Goal: Task Accomplishment & Management: Use online tool/utility

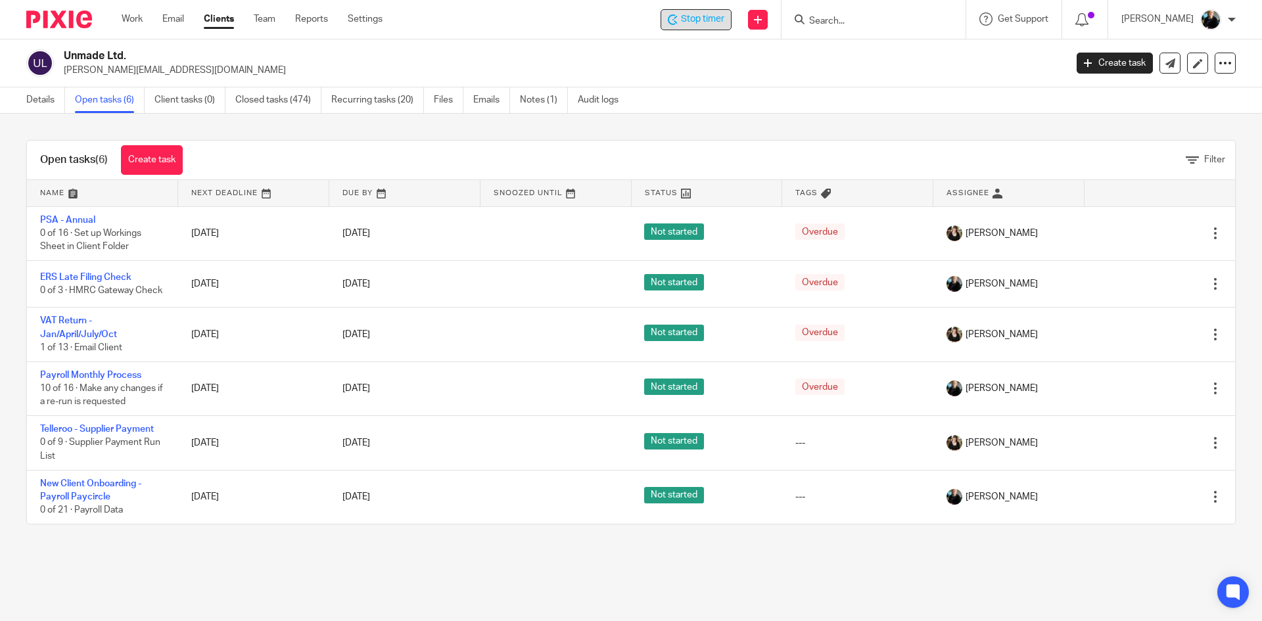
click at [713, 19] on span "Stop timer" at bounding box center [702, 19] width 43 height 14
click at [841, 16] on input "Search" at bounding box center [867, 22] width 118 height 12
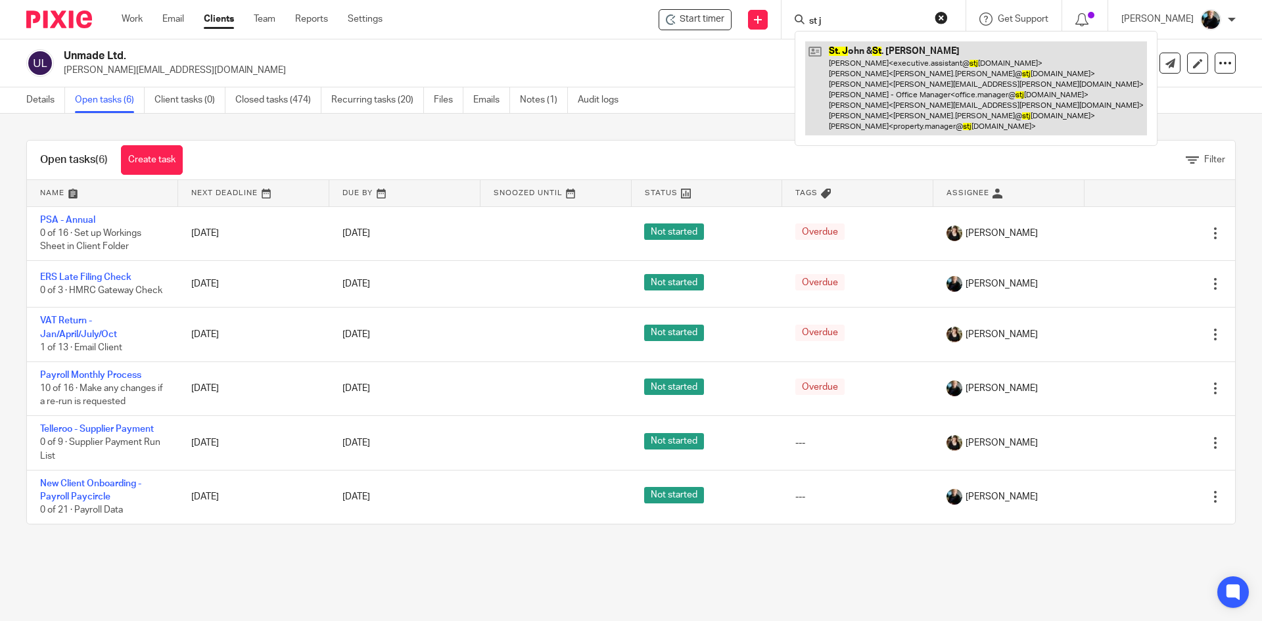
type input "st j"
click at [881, 70] on link at bounding box center [976, 88] width 342 height 94
click at [880, 70] on link at bounding box center [976, 88] width 342 height 94
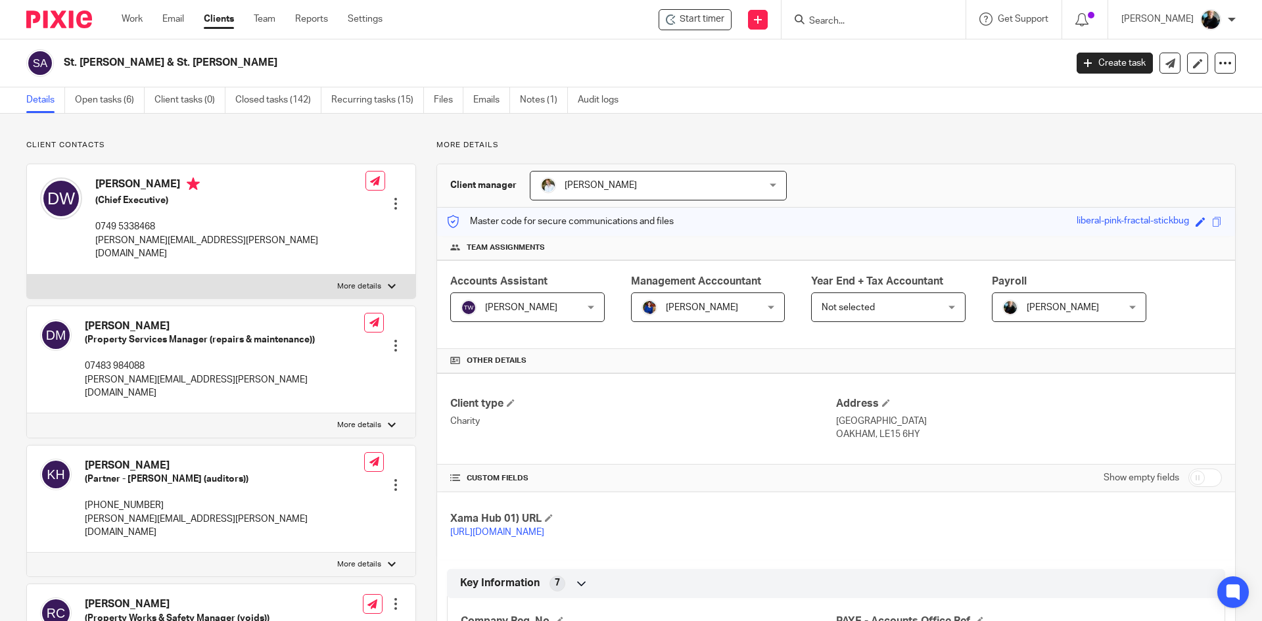
click at [839, 12] on form at bounding box center [878, 19] width 140 height 16
click at [846, 27] on input "Search" at bounding box center [867, 22] width 118 height 12
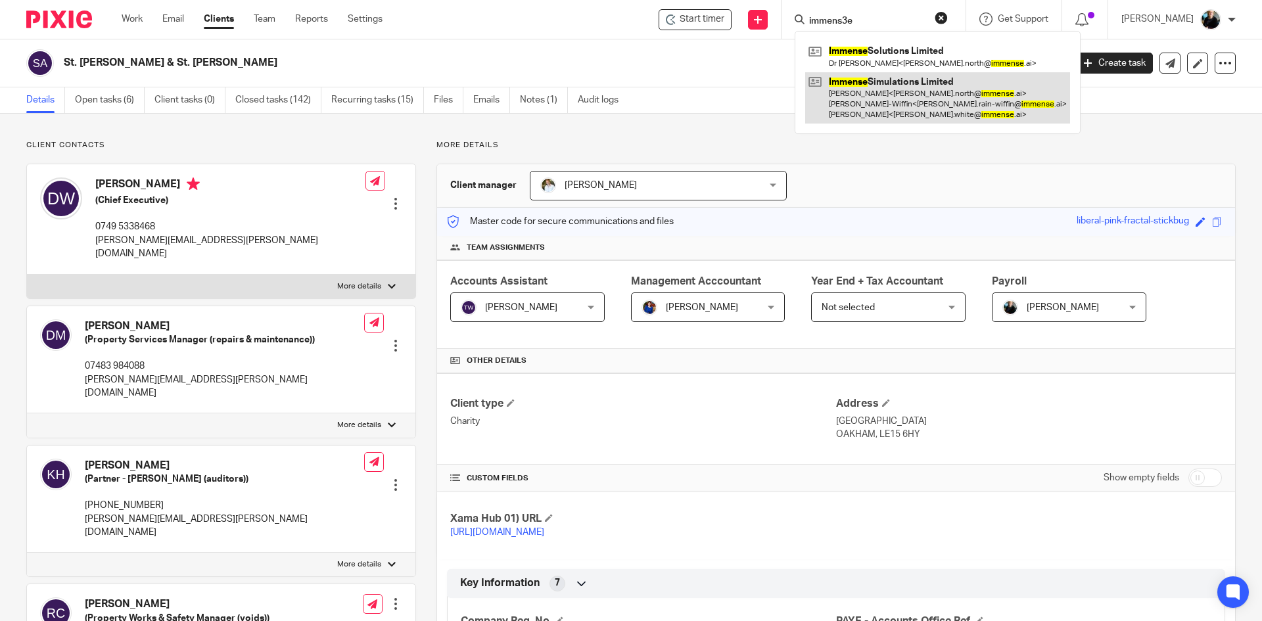
type input "immens3e"
click at [860, 79] on link at bounding box center [937, 98] width 265 height 52
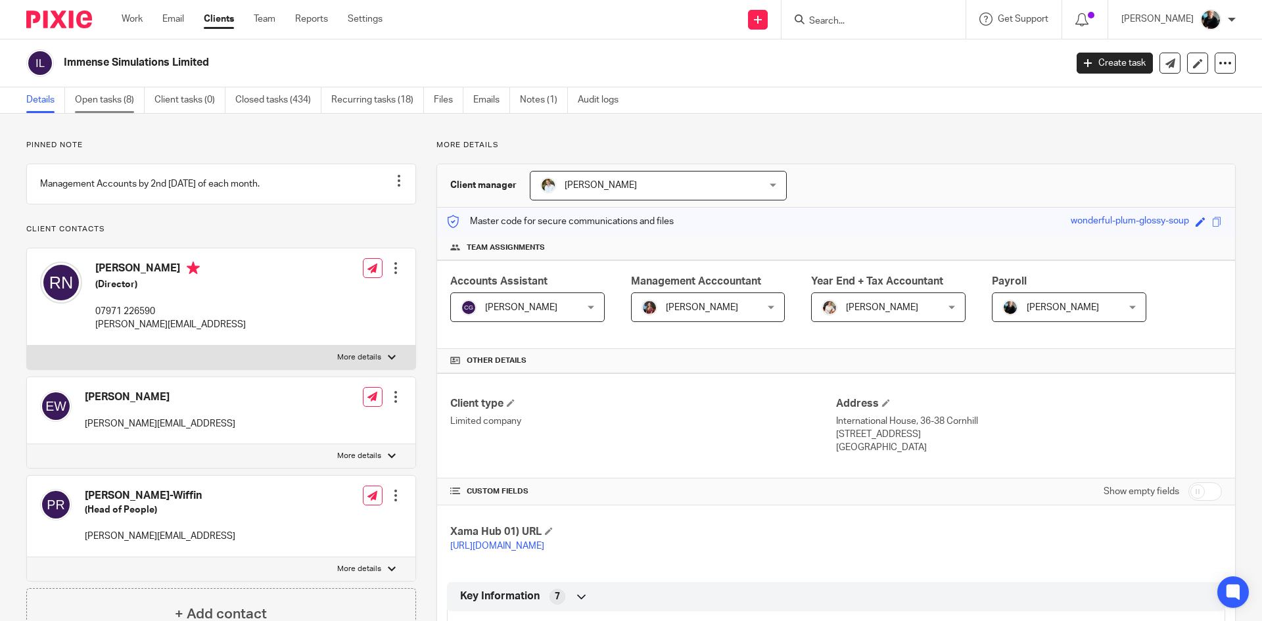
click at [107, 99] on link "Open tasks (8)" at bounding box center [110, 100] width 70 height 26
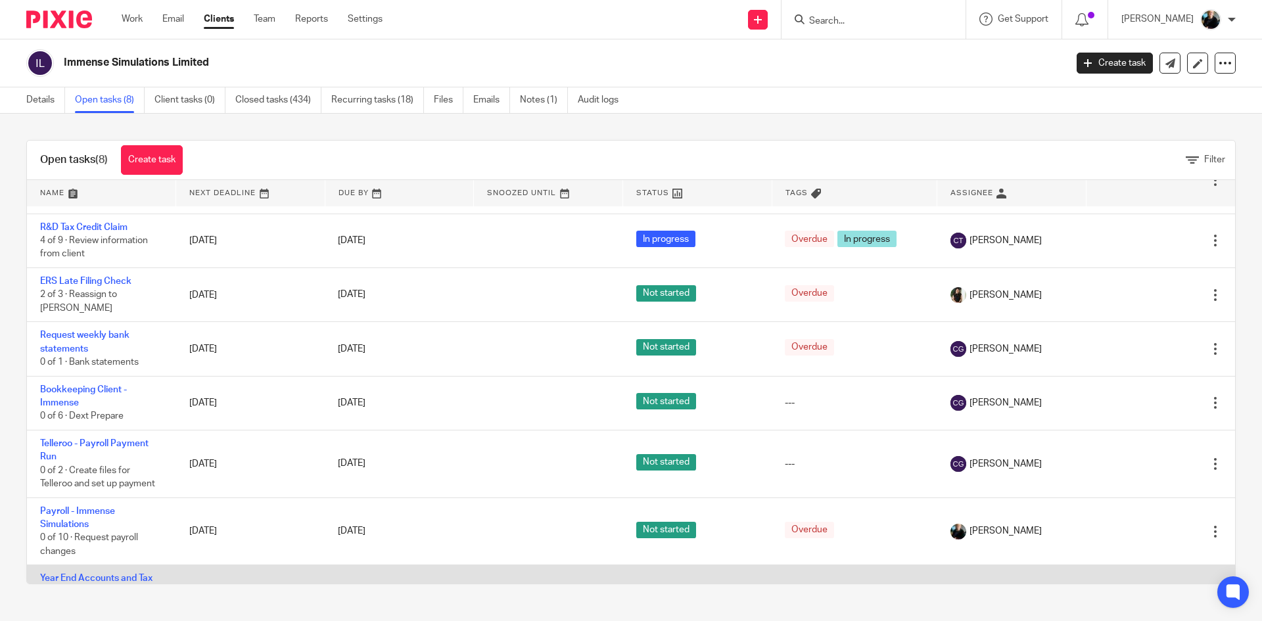
scroll to position [116, 0]
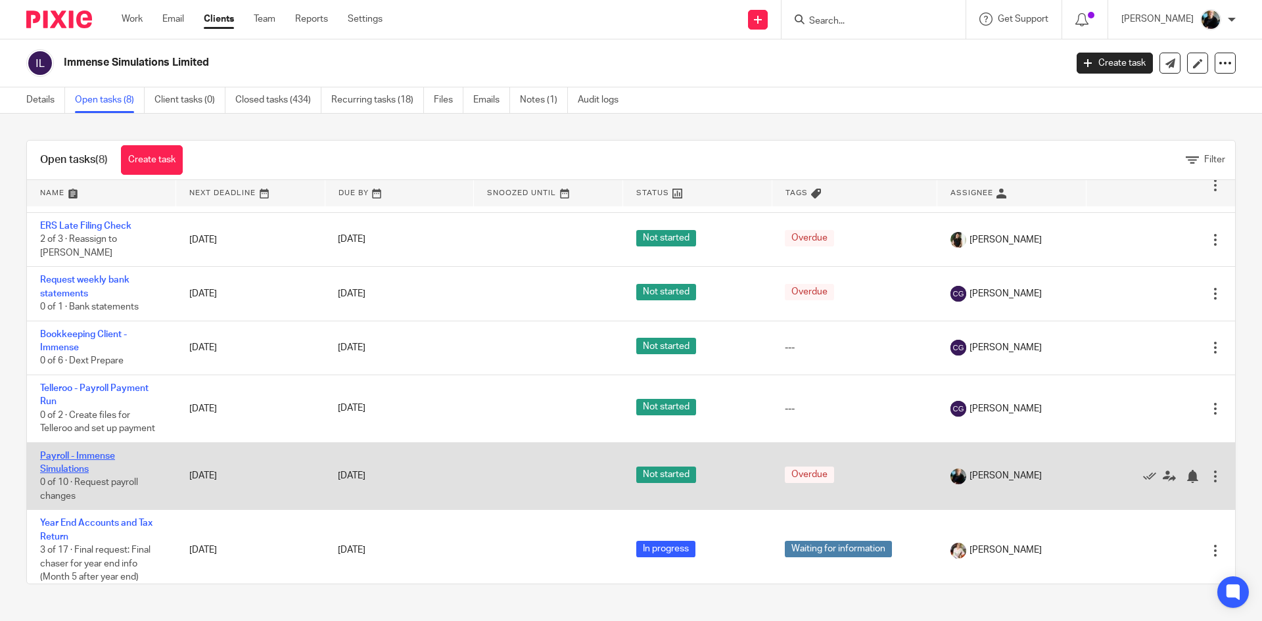
click at [55, 452] on link "Payroll - Immense Simulations" at bounding box center [77, 463] width 75 height 22
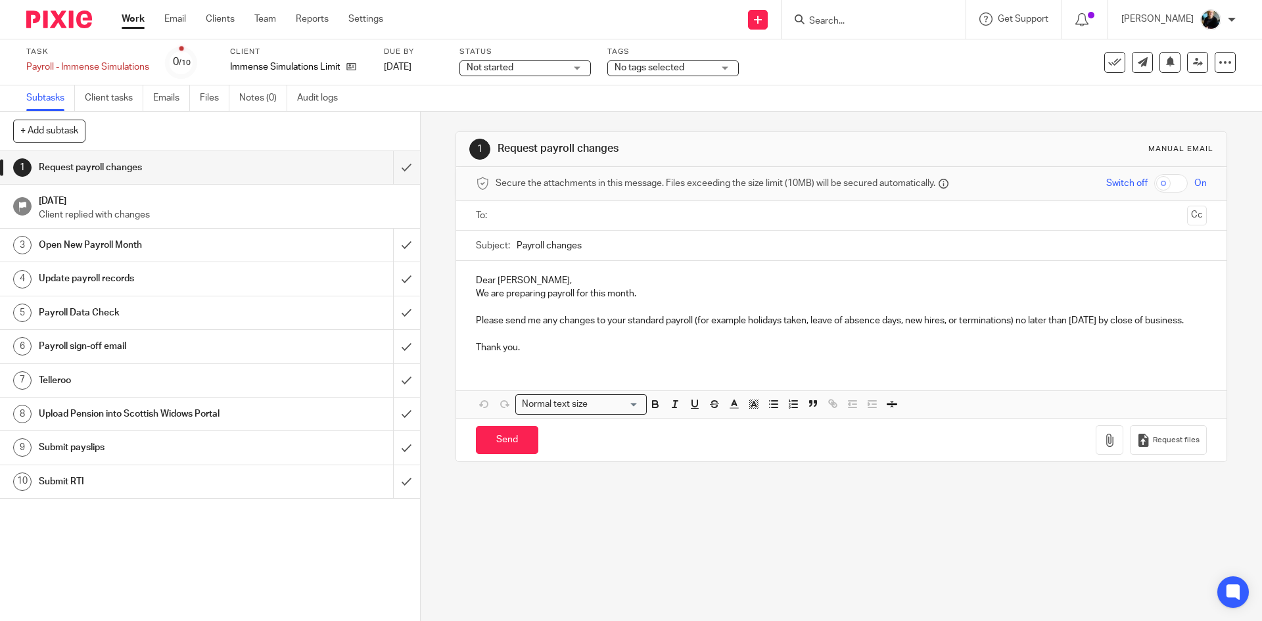
click at [659, 108] on div "Subtasks Client tasks Emails Files Notes (0) Audit logs" at bounding box center [631, 98] width 1262 height 26
click at [319, 260] on link "3 Open New Payroll Month" at bounding box center [196, 245] width 393 height 33
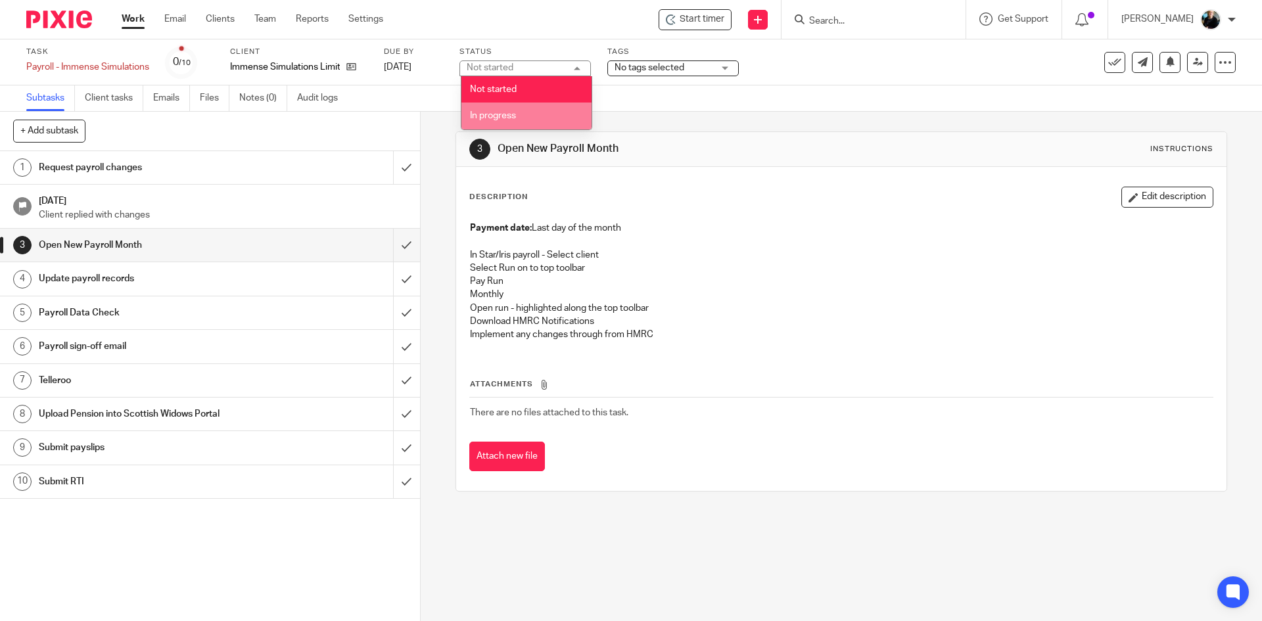
click at [502, 111] on span "In progress" at bounding box center [493, 115] width 46 height 9
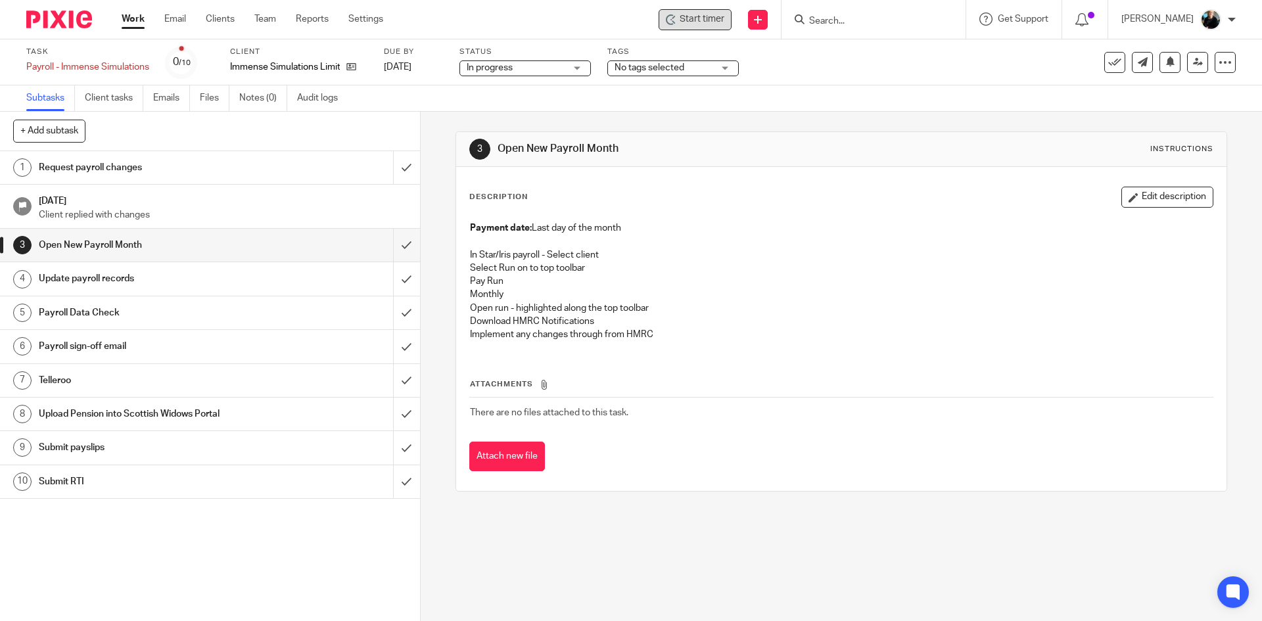
click at [686, 21] on span "Start timer" at bounding box center [702, 19] width 45 height 14
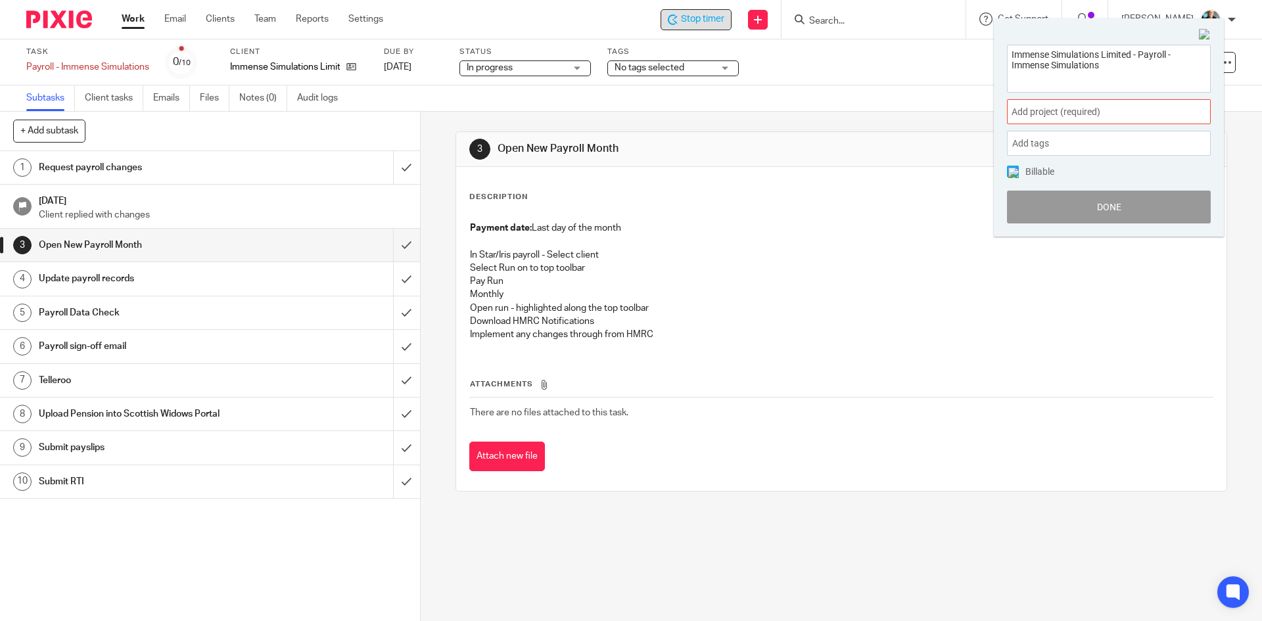
click at [1080, 108] on span "Add project (required) :" at bounding box center [1095, 112] width 166 height 14
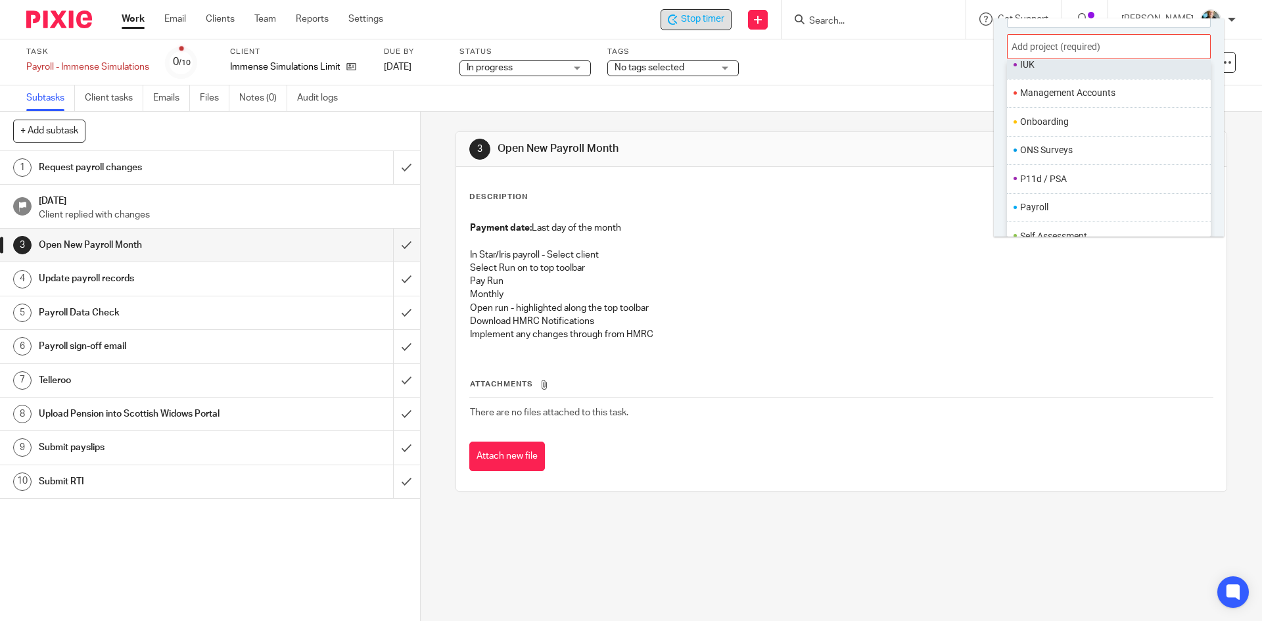
scroll to position [394, 0]
click at [1052, 204] on li "Payroll" at bounding box center [1106, 206] width 172 height 14
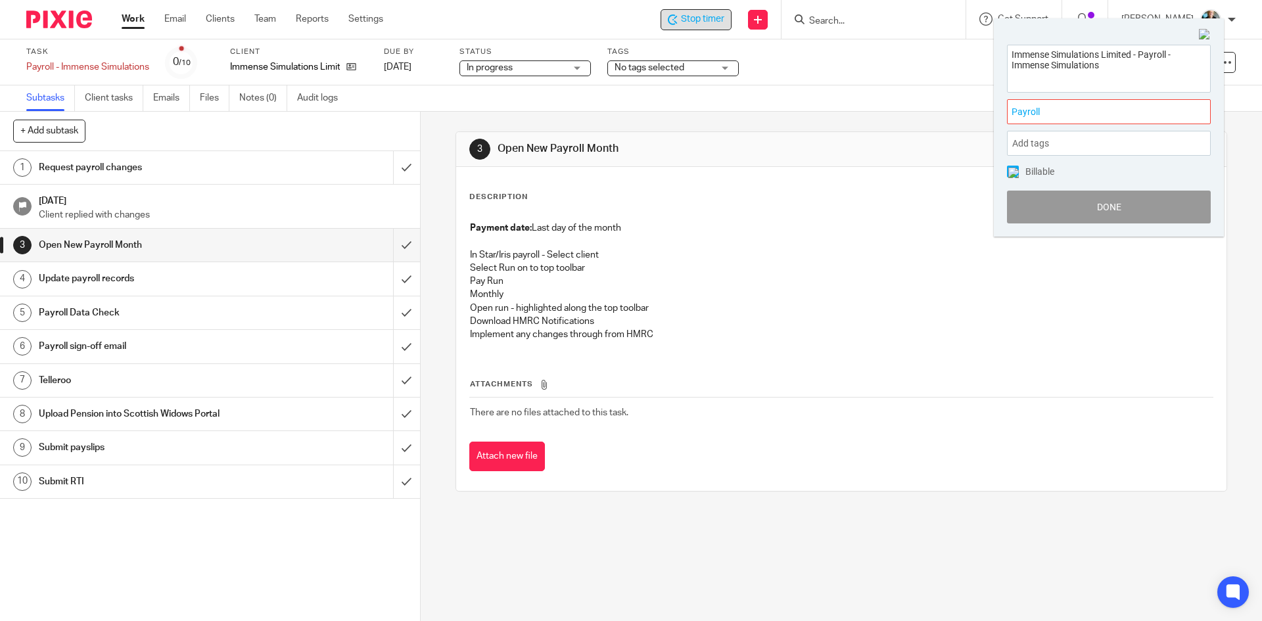
scroll to position [0, 0]
click at [1105, 208] on button "Done" at bounding box center [1109, 207] width 204 height 33
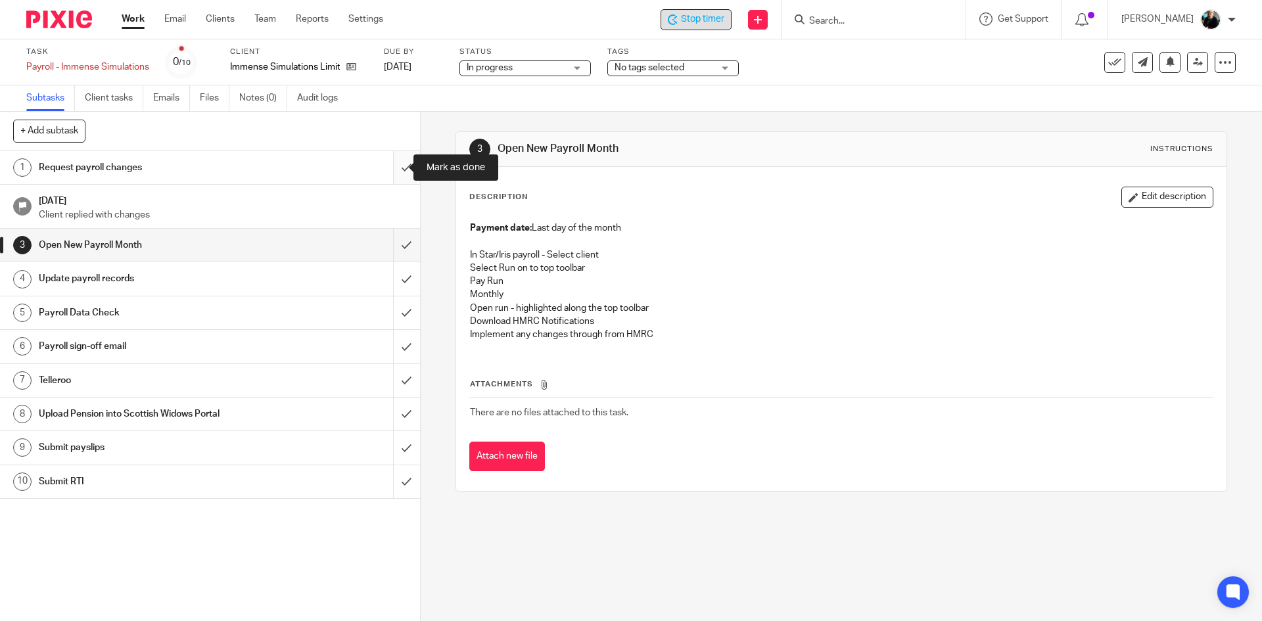
click at [388, 170] on input "submit" at bounding box center [210, 167] width 420 height 33
click at [390, 242] on input "submit" at bounding box center [210, 245] width 420 height 33
